Goal: Task Accomplishment & Management: Complete application form

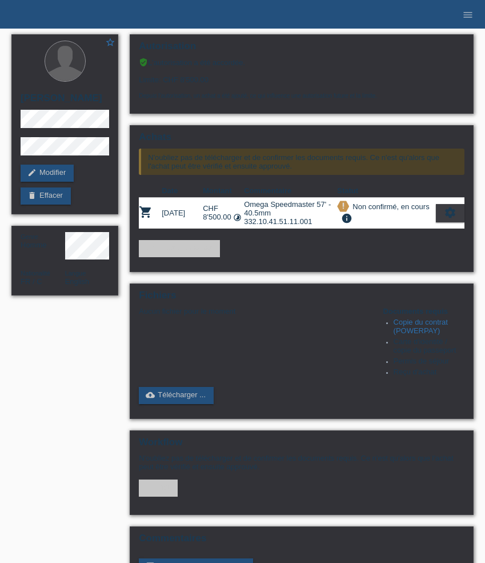
click at [479, 18] on ul "menu" at bounding box center [468, 14] width 34 height 29
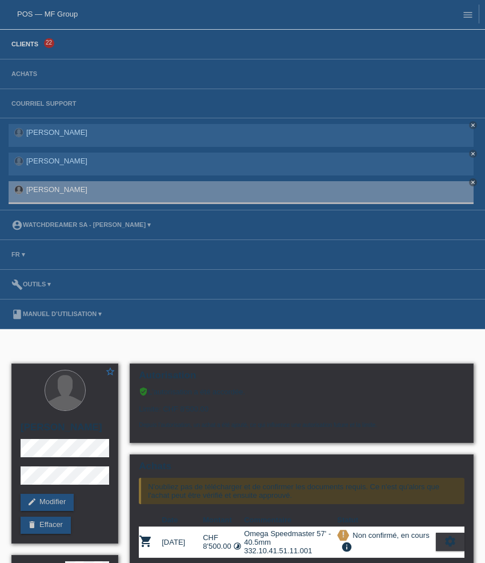
click at [29, 41] on link "Clients" at bounding box center [25, 44] width 38 height 7
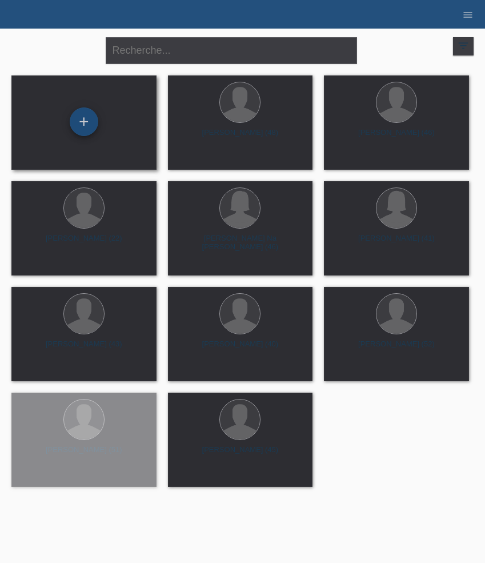
click at [85, 118] on div "+" at bounding box center [84, 121] width 29 height 29
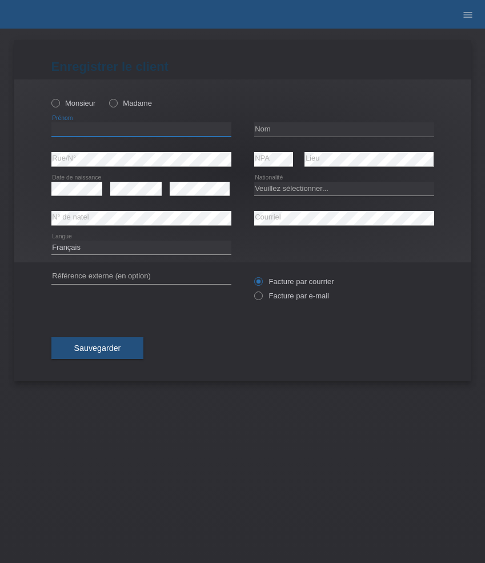
click at [168, 129] on input "text" at bounding box center [141, 129] width 180 height 14
paste input "Mike"
type input "Mike"
click at [85, 103] on label "Monsieur" at bounding box center [73, 103] width 45 height 9
click at [59, 103] on input "Monsieur" at bounding box center [54, 102] width 7 height 7
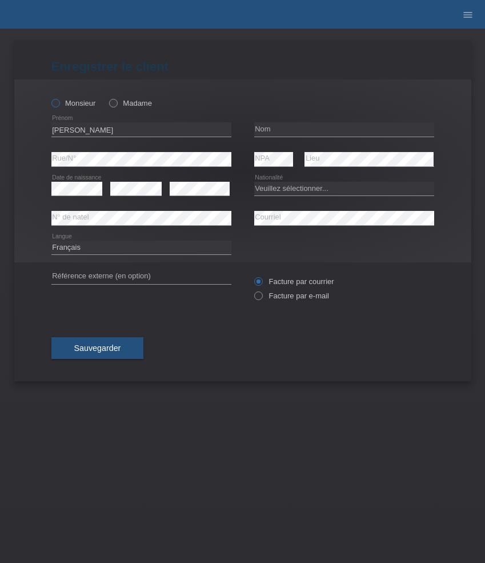
radio input "true"
click at [275, 132] on input "text" at bounding box center [344, 129] width 180 height 14
paste input "Du"
type input "Du"
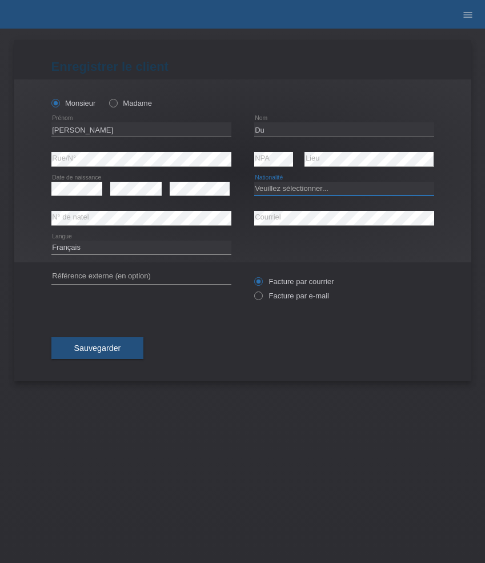
click at [273, 188] on select "Veuillez sélectionner... Suisse Allemagne Autriche Liechtenstein ------------ A…" at bounding box center [344, 189] width 180 height 14
select select "CH"
click at [254, 182] on select "Veuillez sélectionner... Suisse Allemagne Autriche Liechtenstein ------------ A…" at bounding box center [344, 189] width 180 height 14
click at [281, 296] on label "Facture par e-mail" at bounding box center [291, 295] width 75 height 9
click at [262, 296] on input "Facture par e-mail" at bounding box center [257, 298] width 7 height 14
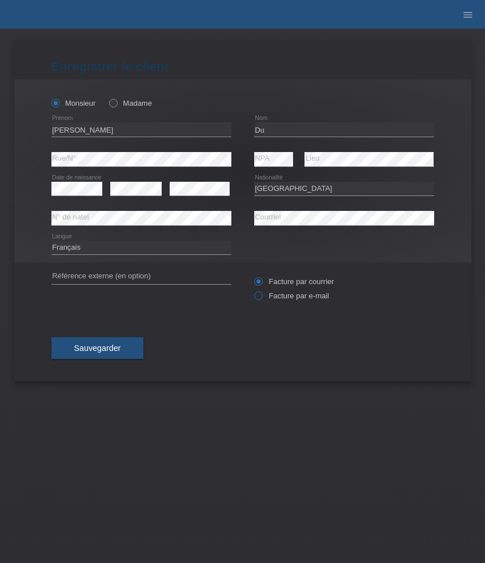
radio input "true"
click at [119, 347] on span "Sauvegarder" at bounding box center [97, 347] width 47 height 9
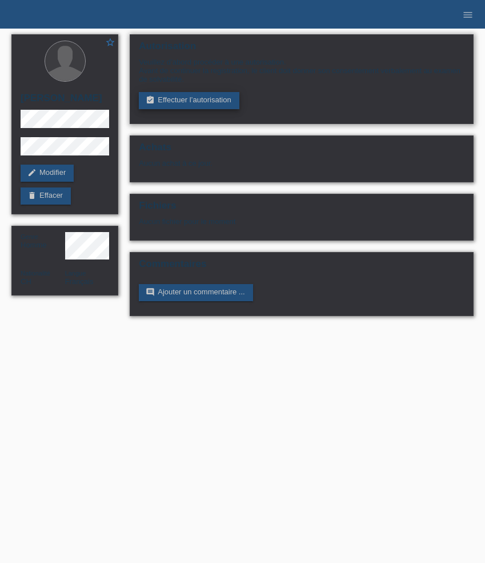
click at [171, 105] on link "assignment_turned_in Effectuer l’autorisation" at bounding box center [189, 100] width 100 height 17
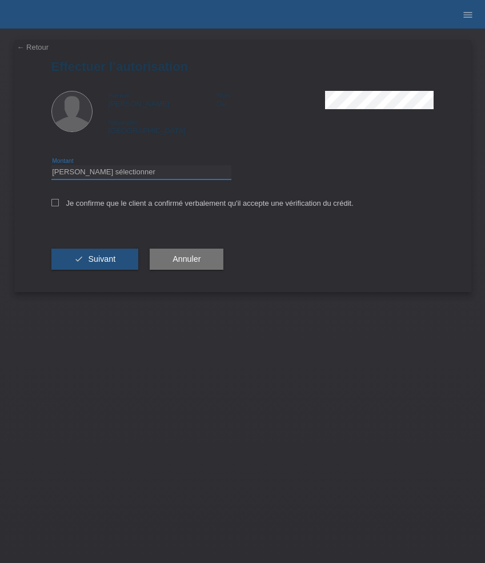
click at [167, 171] on select "Veuillez sélectionner CHF 1.00 - CHF 499.00 CHF 500.00 - CHF 1'999.00 CHF 2'000…" at bounding box center [141, 172] width 180 height 14
select select "3"
click at [51, 167] on select "Veuillez sélectionner CHF 1.00 - CHF 499.00 CHF 500.00 - CHF 1'999.00 CHF 2'000…" at bounding box center [141, 172] width 180 height 14
click at [136, 203] on label "Je confirme que le client a confirmé verbalement qu'il accepte une vérification…" at bounding box center [202, 203] width 302 height 9
click at [59, 203] on input "Je confirme que le client a confirmé verbalement qu'il accepte une vérification…" at bounding box center [54, 202] width 7 height 7
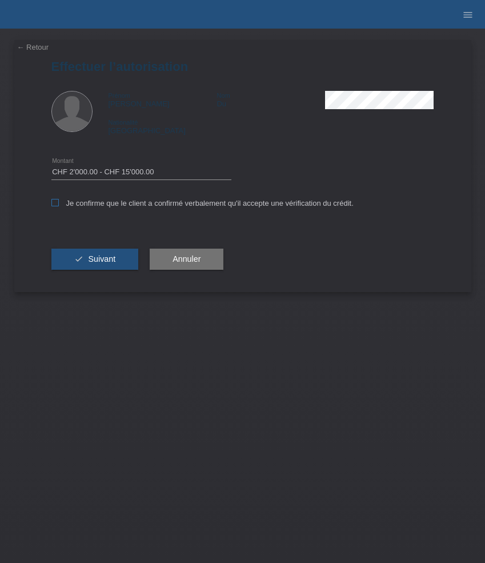
checkbox input "true"
click at [104, 262] on span "Suivant" at bounding box center [101, 258] width 27 height 9
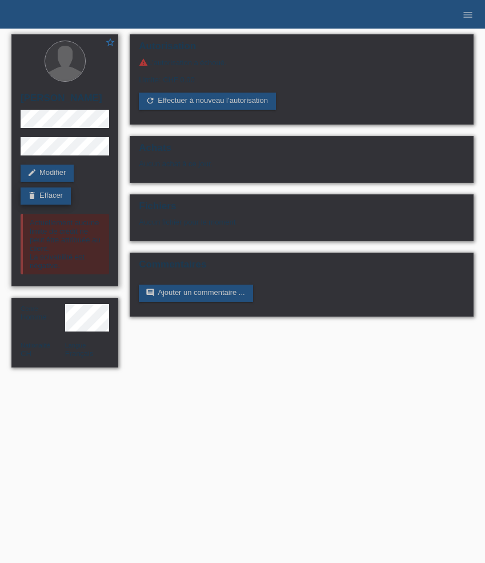
click at [49, 201] on link "delete Effacer" at bounding box center [46, 195] width 50 height 17
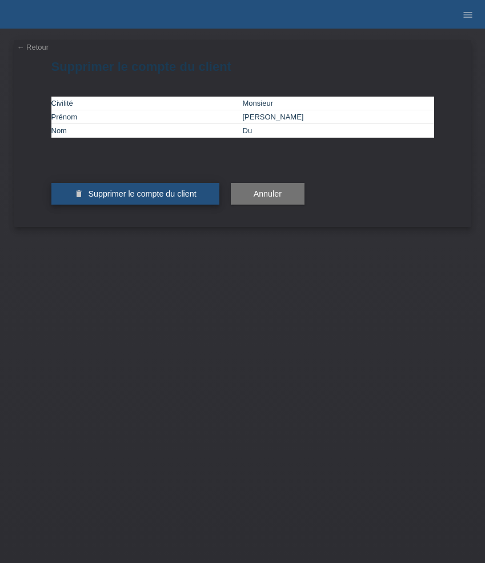
click at [150, 198] on span "Supprimer le compte du client" at bounding box center [142, 193] width 108 height 9
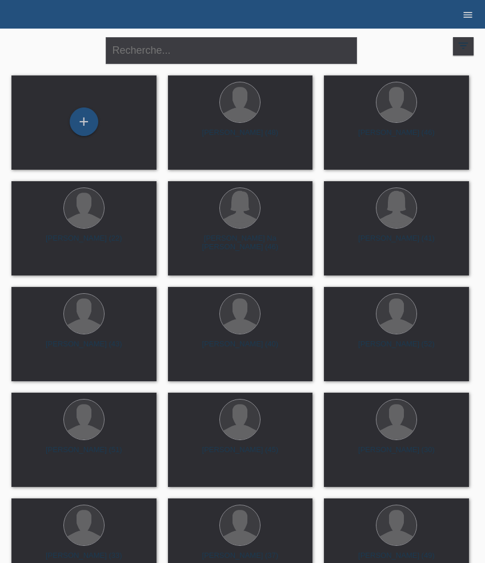
click at [468, 14] on icon "menu" at bounding box center [467, 14] width 11 height 11
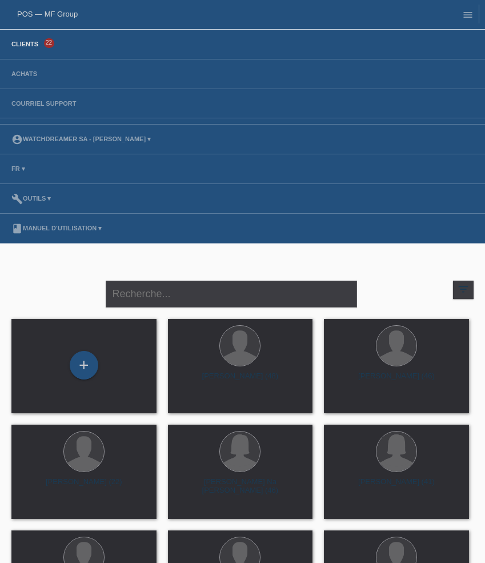
click at [11, 47] on link "Clients" at bounding box center [25, 44] width 38 height 7
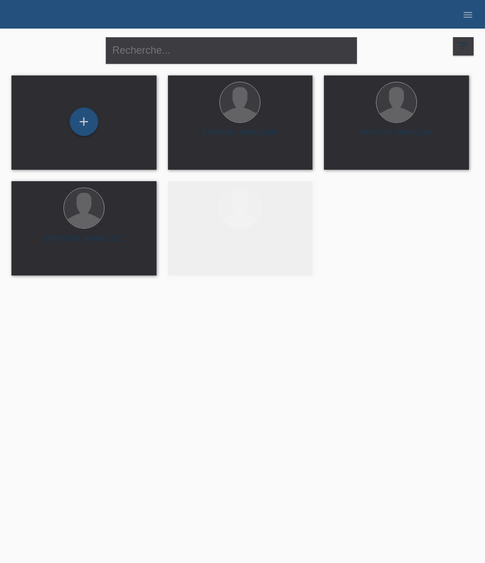
click at [82, 122] on div "+" at bounding box center [84, 121] width 29 height 29
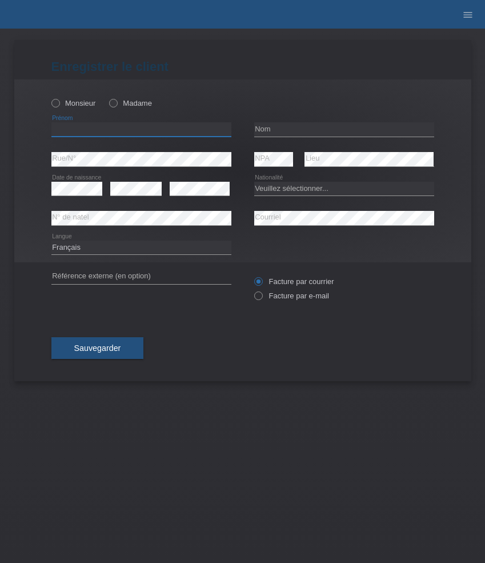
click at [106, 130] on input "text" at bounding box center [141, 129] width 180 height 14
paste input "[PERSON_NAME]"
type input "[PERSON_NAME]"
click at [297, 128] on input "text" at bounding box center [344, 129] width 180 height 14
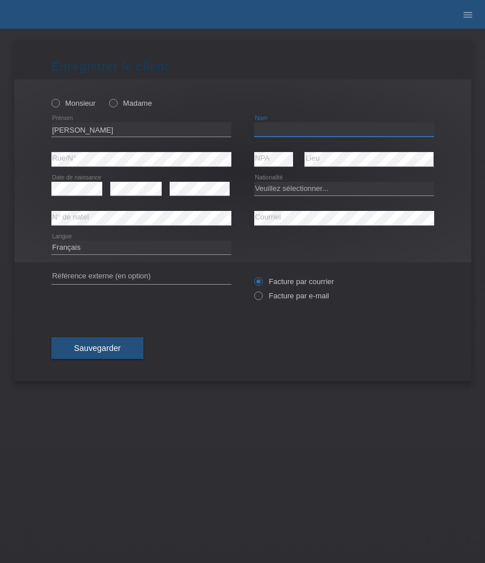
click at [297, 128] on input "text" at bounding box center [344, 129] width 180 height 14
paste input "Koch"
type input "Koch"
click at [70, 101] on label "Monsieur" at bounding box center [73, 103] width 45 height 9
click at [59, 101] on input "Monsieur" at bounding box center [54, 102] width 7 height 7
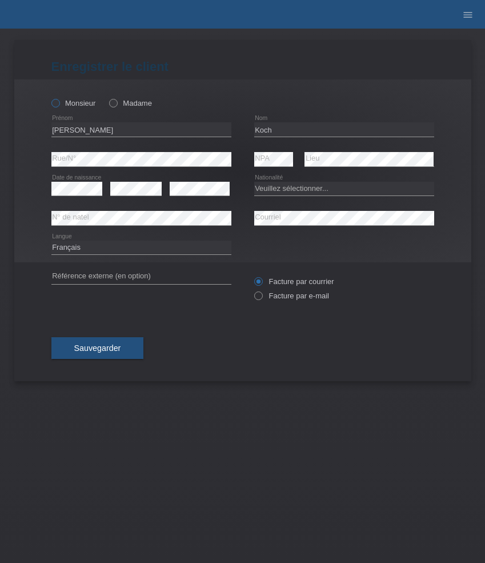
radio input "true"
click at [286, 187] on select "Veuillez sélectionner... Suisse Allemagne Autriche Liechtenstein ------------ A…" at bounding box center [344, 189] width 180 height 14
select select "DE"
click at [254, 182] on select "Veuillez sélectionner... Suisse Allemagne Autriche Liechtenstein ------------ A…" at bounding box center [344, 189] width 180 height 14
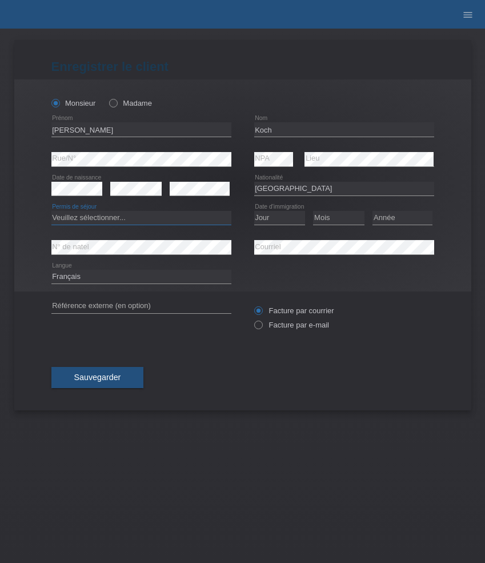
click at [84, 217] on select "Veuillez sélectionner... C B B - Statut de réfugié Autre" at bounding box center [141, 218] width 180 height 14
select select "B"
click at [51, 211] on select "Veuillez sélectionner... C B B - Statut de réfugié Autre" at bounding box center [141, 218] width 180 height 14
click at [285, 219] on select "Jour 01 02 03 04 05 06 07 08 09 10 11" at bounding box center [279, 218] width 51 height 14
select select "01"
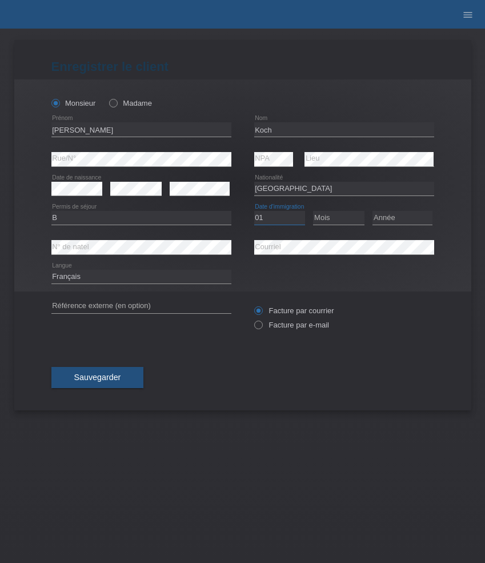
click at [254, 211] on select "Jour 01 02 03 04 05 06 07 08 09 10 11" at bounding box center [279, 218] width 51 height 14
click at [332, 222] on select "Mois 01 02 03 04 05 06 07 08 09 10 11" at bounding box center [338, 218] width 51 height 14
select select "04"
click at [313, 211] on select "Mois 01 02 03 04 05 06 07 08 09 10 11" at bounding box center [338, 218] width 51 height 14
click at [397, 200] on div "Veuillez sélectionner... Suisse Allemagne Autriche Liechtenstein ------------ A…" at bounding box center [344, 188] width 180 height 29
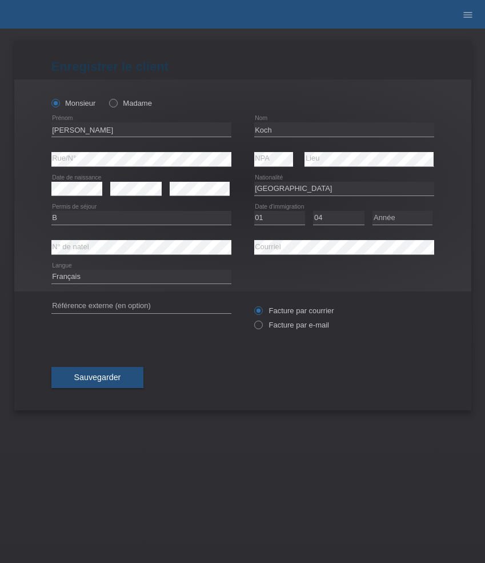
click at [397, 205] on div "Année 2025 2024 2023 2022 2021 2020 2019 2018 2017" at bounding box center [403, 217] width 60 height 29
click at [398, 219] on select "Année 2025 2024 2023 2022 2021 2020 2019 2018 2017 2016 2015 2014 2013 2012 201…" at bounding box center [403, 218] width 60 height 14
select select "2021"
click at [373, 211] on select "Année 2025 2024 2023 2022 2021 2020 2019 2018 2017 2016 2015 2014 2013 2012 201…" at bounding box center [403, 218] width 60 height 14
click at [154, 277] on select "Deutsch Français Italiano English" at bounding box center [141, 277] width 180 height 14
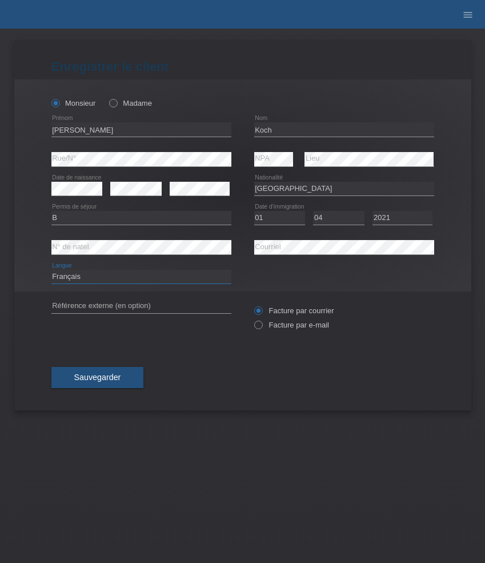
select select "de"
click at [51, 270] on select "Deutsch Français Italiano English" at bounding box center [141, 277] width 180 height 14
click at [279, 327] on label "Facture par e-mail" at bounding box center [291, 325] width 75 height 9
click at [262, 327] on input "Facture par e-mail" at bounding box center [257, 328] width 7 height 14
radio input "true"
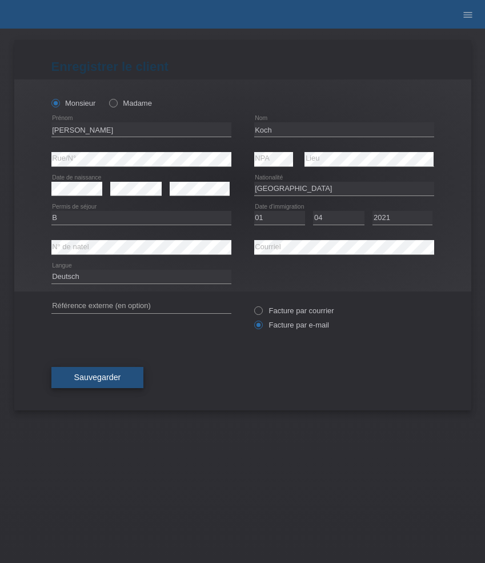
click at [114, 380] on span "Sauvegarder" at bounding box center [97, 377] width 47 height 9
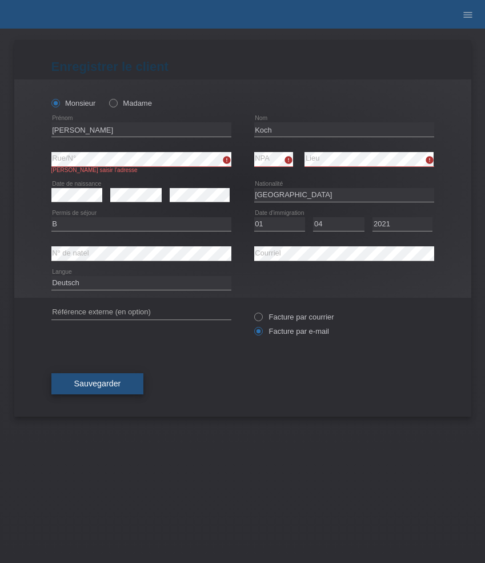
click at [86, 388] on span "Sauvegarder" at bounding box center [97, 383] width 47 height 9
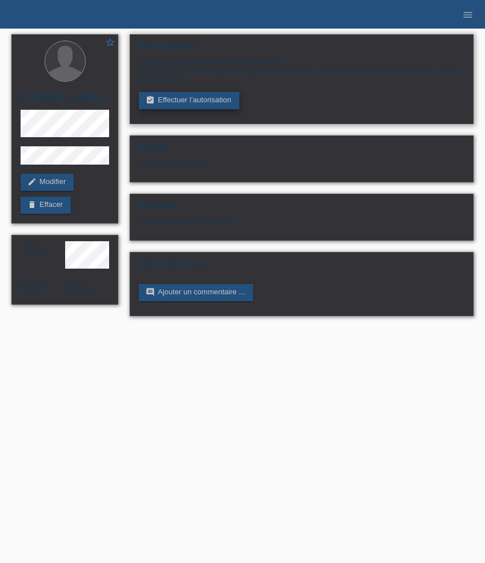
click at [201, 105] on link "assignment_turned_in Effectuer l’autorisation" at bounding box center [189, 100] width 100 height 17
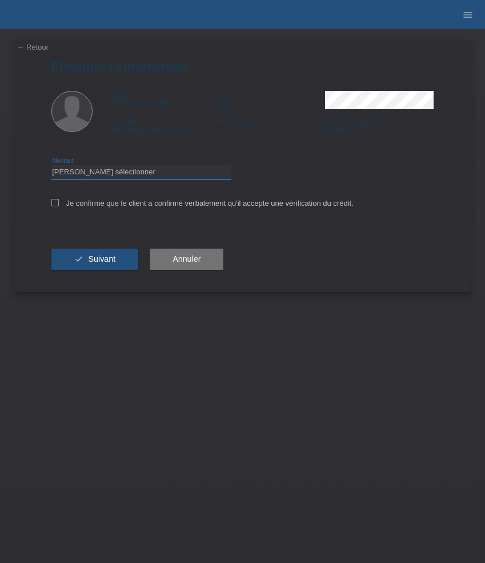
click at [154, 174] on select "Veuillez sélectionner CHF 1.00 - CHF 499.00 CHF 500.00 - CHF 1'999.00 CHF 2'000…" at bounding box center [141, 172] width 180 height 14
select select "3"
click at [51, 167] on select "Veuillez sélectionner CHF 1.00 - CHF 499.00 CHF 500.00 - CHF 1'999.00 CHF 2'000…" at bounding box center [141, 172] width 180 height 14
click at [107, 203] on label "Je confirme que le client a confirmé verbalement qu'il accepte une vérification…" at bounding box center [202, 203] width 302 height 9
click at [59, 203] on input "Je confirme que le client a confirmé verbalement qu'il accepte une vérification…" at bounding box center [54, 202] width 7 height 7
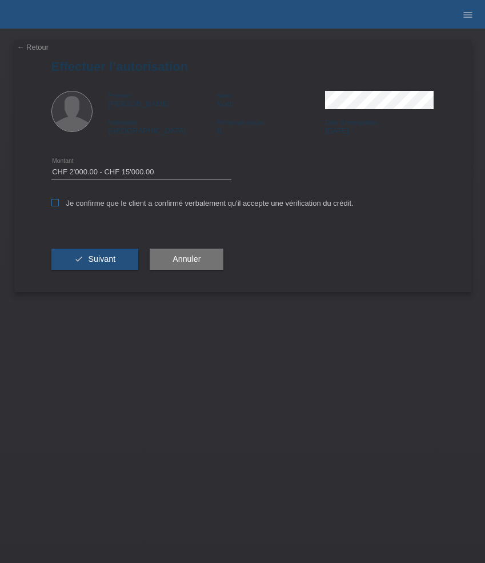
checkbox input "true"
click at [109, 259] on span "Suivant" at bounding box center [101, 258] width 27 height 9
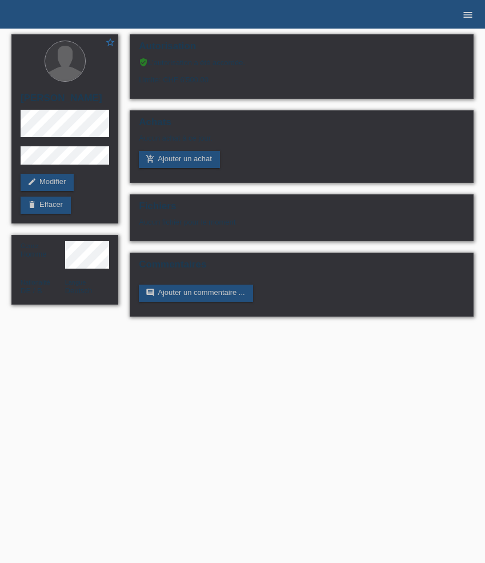
click at [462, 13] on icon "menu" at bounding box center [467, 14] width 11 height 11
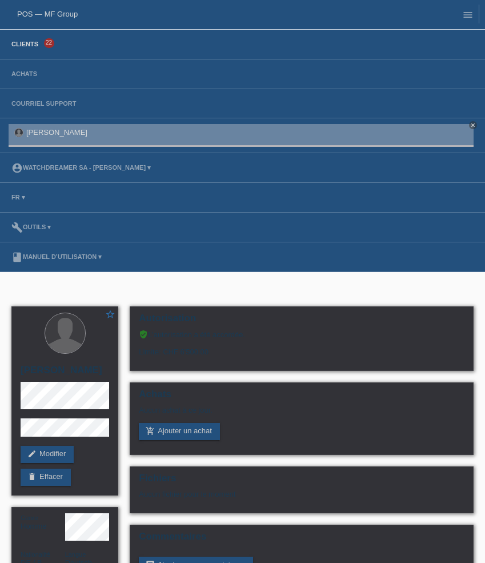
click at [37, 45] on link "Clients" at bounding box center [25, 44] width 38 height 7
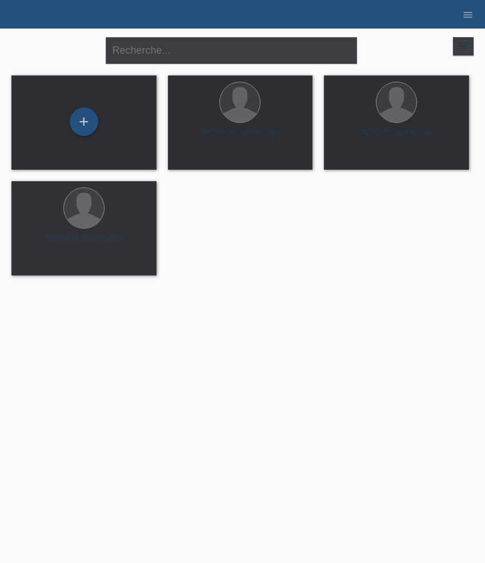
click at [89, 134] on div "+" at bounding box center [84, 121] width 29 height 29
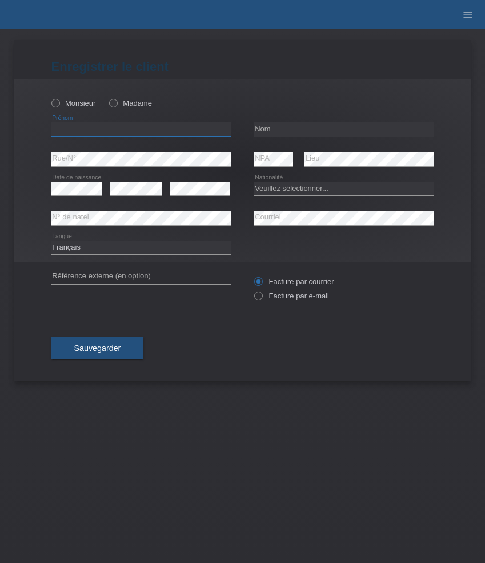
click at [155, 133] on input "text" at bounding box center [141, 129] width 180 height 14
paste input "Yasel"
type input "Yasel"
click at [299, 131] on input "text" at bounding box center [344, 129] width 180 height 14
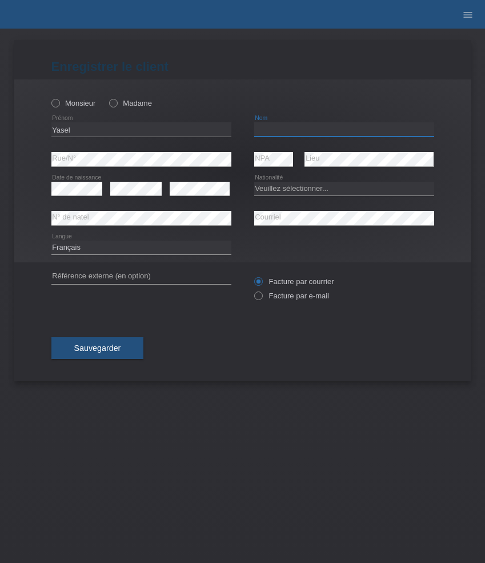
click at [299, 131] on input "text" at bounding box center [344, 129] width 180 height 14
paste input "[PERSON_NAME]"
type input "[PERSON_NAME]"
click at [301, 191] on select "Veuillez sélectionner... Suisse Allemagne Autriche Liechtenstein ------------ A…" at bounding box center [344, 189] width 180 height 14
select select "CU"
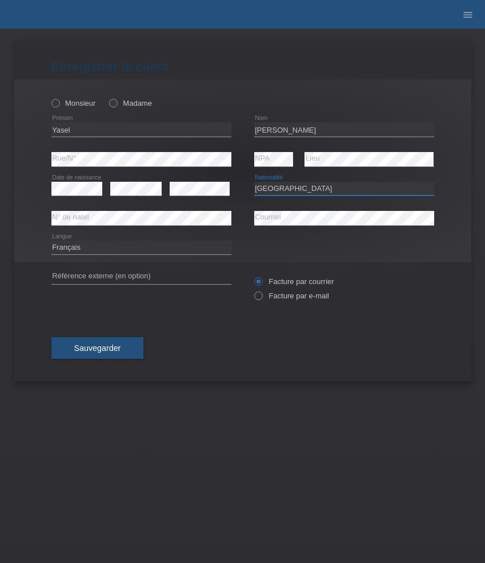
click at [254, 182] on select "Veuillez sélectionner... Suisse Allemagne Autriche Liechtenstein ------------ A…" at bounding box center [344, 189] width 180 height 14
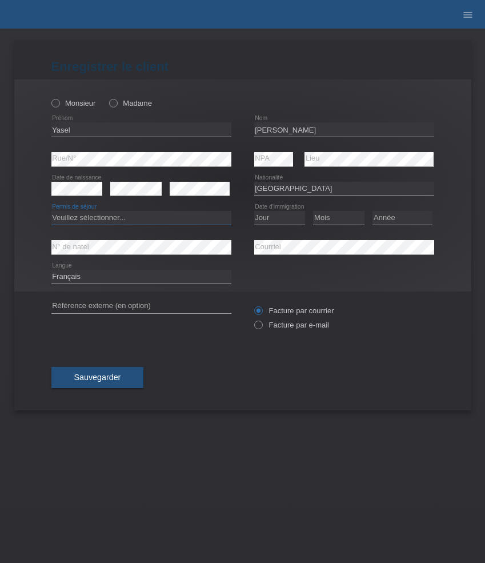
click at [210, 219] on select "Veuillez sélectionner... C B B - Statut de réfugié Autre" at bounding box center [141, 218] width 180 height 14
select select "B"
click at [51, 211] on select "Veuillez sélectionner... C B B - Statut de réfugié Autre" at bounding box center [141, 218] width 180 height 14
click at [285, 217] on select "Jour 01 02 03 04 05 06 07 08 09 10 11" at bounding box center [279, 218] width 51 height 14
click at [286, 222] on select "Jour 01 02 03 04 05 06 07 08 09 10 11" at bounding box center [279, 218] width 51 height 14
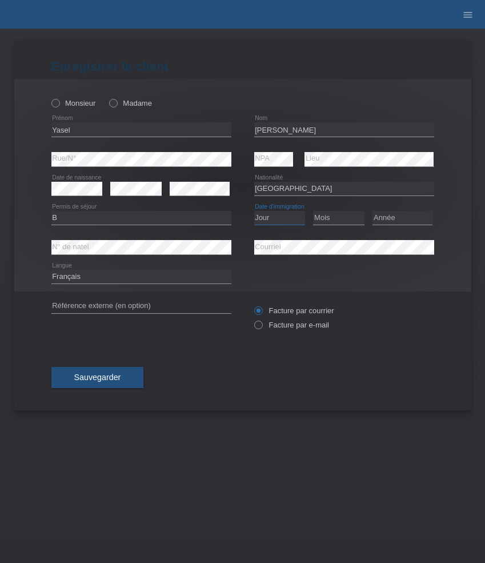
select select "03"
click at [254, 211] on select "Jour 01 02 03 04 05 06 07 08 09 10 11" at bounding box center [279, 218] width 51 height 14
click at [341, 222] on select "Mois 01 02 03 04 05 06 07 08 09 10 11" at bounding box center [338, 218] width 51 height 14
select select "09"
click at [313, 211] on select "Mois 01 02 03 04 05 06 07 08 09 10 11" at bounding box center [338, 218] width 51 height 14
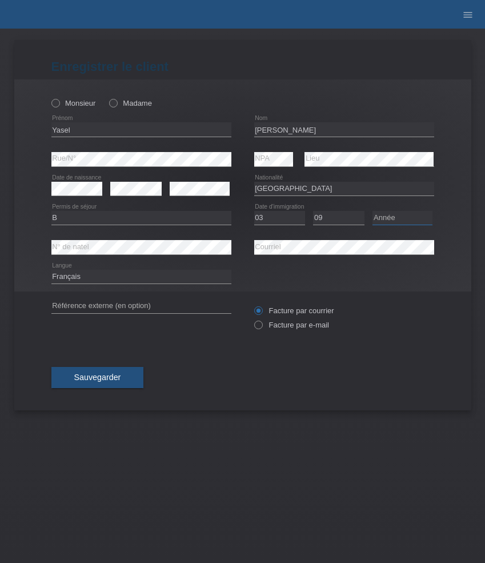
click at [409, 215] on select "Année 2025 2024 2023 2022 2021 2020 2019 2018 2017 2016 2015 2014 2013 2012 201…" at bounding box center [403, 218] width 60 height 14
select select "2016"
click at [373, 211] on select "Année 2025 2024 2023 2022 2021 2020 2019 2018 2017 2016 2015 2014 2013 2012 201…" at bounding box center [403, 218] width 60 height 14
click at [318, 328] on label "Facture par e-mail" at bounding box center [291, 325] width 75 height 9
click at [262, 328] on input "Facture par e-mail" at bounding box center [257, 328] width 7 height 14
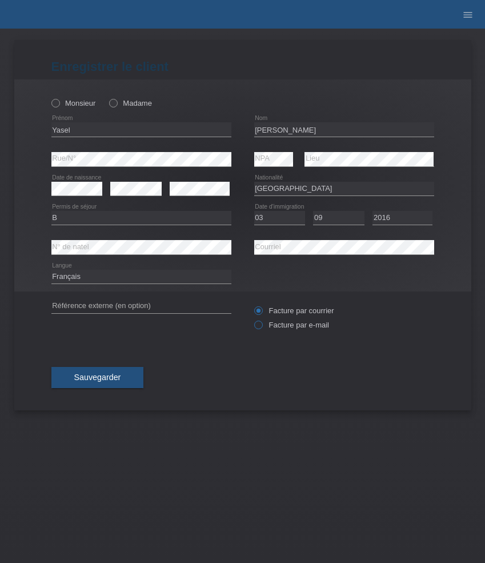
radio input "true"
click at [99, 377] on span "Sauvegarder" at bounding box center [97, 377] width 47 height 9
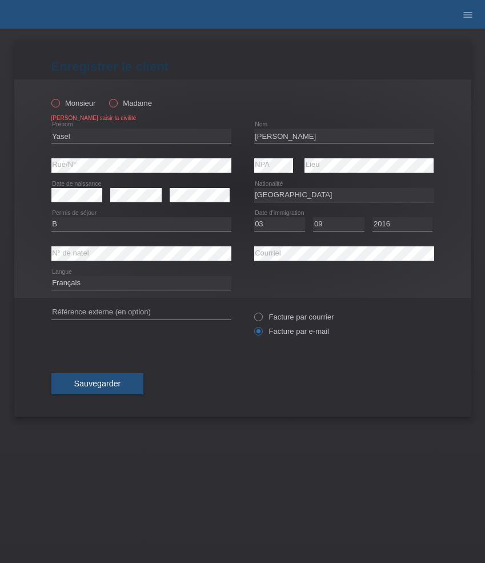
click at [65, 103] on label "Monsieur" at bounding box center [73, 103] width 45 height 9
click at [59, 103] on input "Monsieur" at bounding box center [54, 102] width 7 height 7
radio input "true"
click at [110, 386] on span "Sauvegarder" at bounding box center [97, 383] width 47 height 9
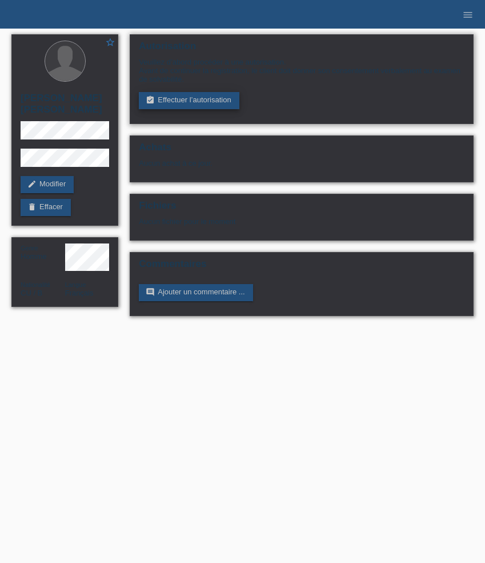
click at [198, 97] on link "assignment_turned_in Effectuer l’autorisation" at bounding box center [189, 100] width 100 height 17
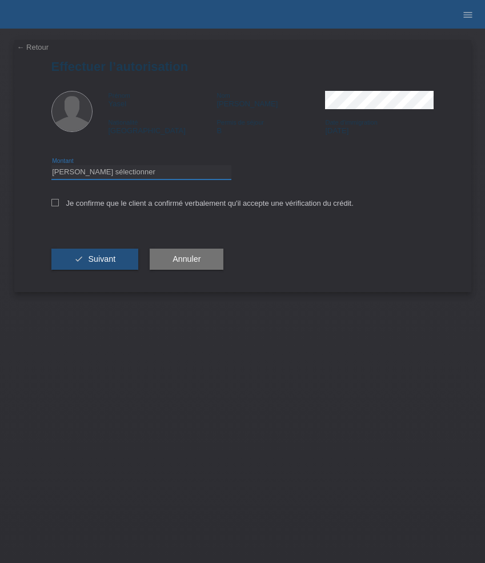
click at [194, 177] on select "Veuillez sélectionner CHF 1.00 - CHF 499.00 CHF 500.00 - CHF 1'999.00 CHF 2'000…" at bounding box center [141, 172] width 180 height 14
select select "3"
click at [51, 167] on select "Veuillez sélectionner CHF 1.00 - CHF 499.00 CHF 500.00 - CHF 1'999.00 CHF 2'000…" at bounding box center [141, 172] width 180 height 14
click at [174, 206] on label "Je confirme que le client a confirmé verbalement qu'il accepte une vérification…" at bounding box center [202, 203] width 302 height 9
click at [59, 206] on input "Je confirme que le client a confirmé verbalement qu'il accepte une vérification…" at bounding box center [54, 202] width 7 height 7
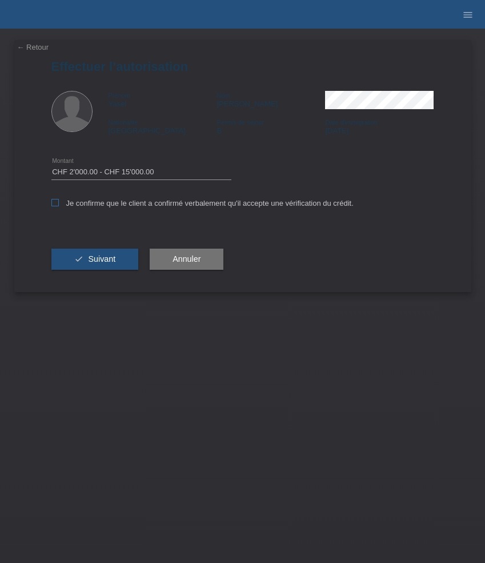
checkbox input "true"
click at [100, 263] on span "Suivant" at bounding box center [101, 258] width 27 height 9
